Goal: Navigation & Orientation: Go to known website

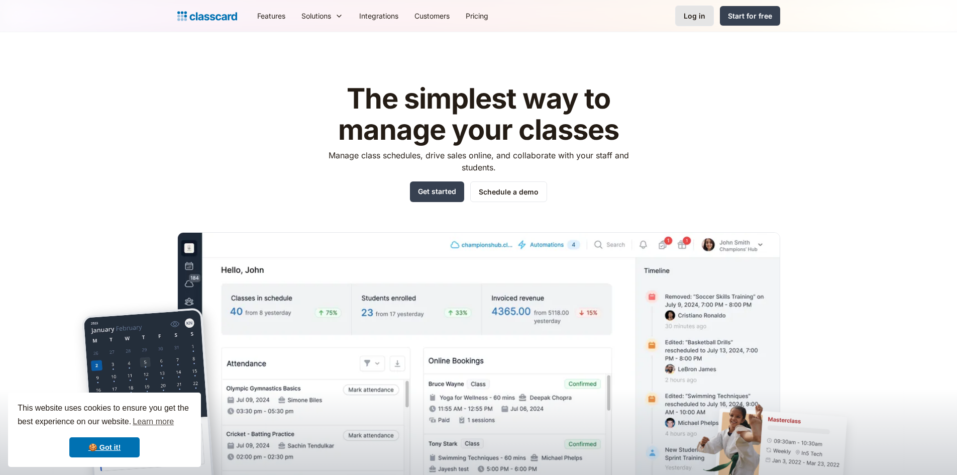
click at [700, 20] on div "Log in" at bounding box center [695, 16] width 22 height 11
